Goal: Find specific page/section: Find specific page/section

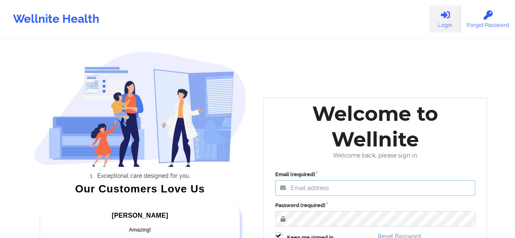
type input "[PERSON_NAME][EMAIL_ADDRESS][DOMAIN_NAME]"
click at [275, 206] on div "Email (required) [PERSON_NAME][EMAIL_ADDRESS][DOMAIN_NAME] Password (required) …" at bounding box center [376, 221] width 212 height 112
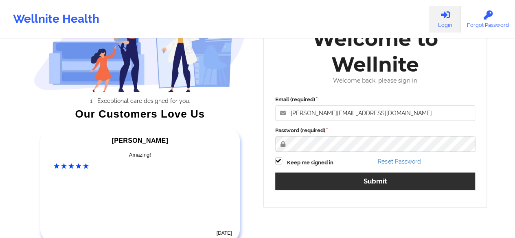
scroll to position [76, 0]
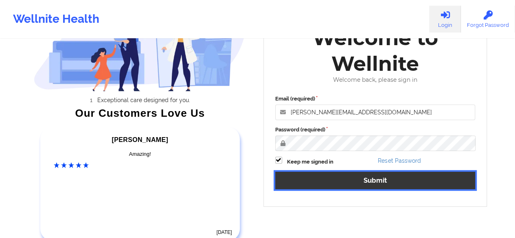
click at [306, 182] on button "Submit" at bounding box center [375, 181] width 200 height 18
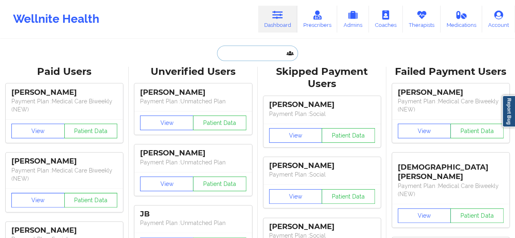
click at [256, 51] on input "text" at bounding box center [257, 53] width 81 height 15
paste input "[PERSON_NAME]"
type input "[PERSON_NAME]"
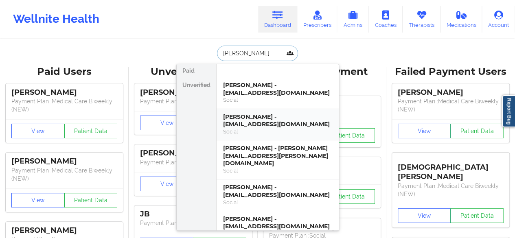
click at [302, 114] on div "[PERSON_NAME] - [EMAIL_ADDRESS][DOMAIN_NAME]" at bounding box center [277, 120] width 109 height 15
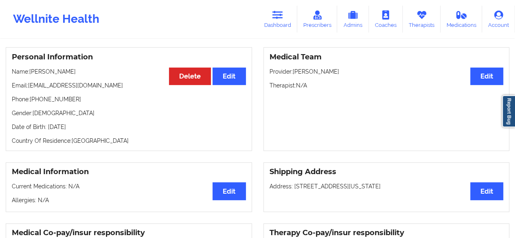
scroll to position [75, 0]
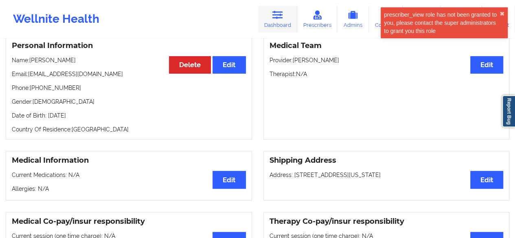
click at [292, 17] on link "Dashboard" at bounding box center [277, 19] width 39 height 27
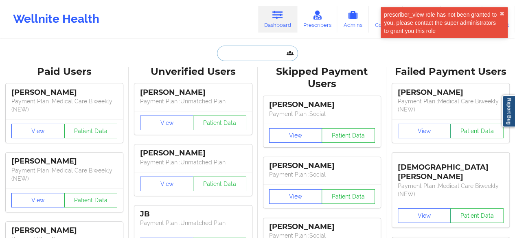
click at [220, 52] on input "text" at bounding box center [257, 53] width 81 height 15
paste input "[PERSON_NAME]"
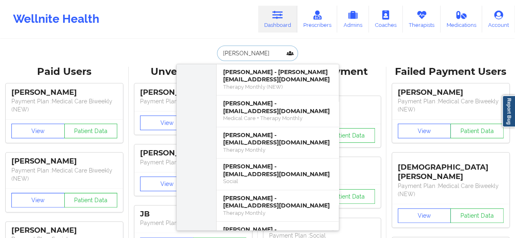
scroll to position [1253, 0]
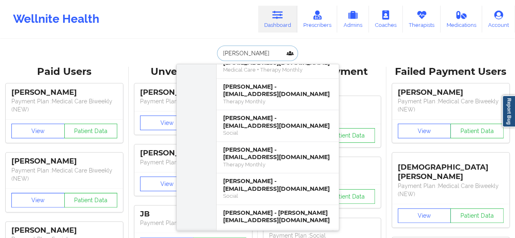
type input "[PERSON_NAME]"
